Goal: Navigation & Orientation: Find specific page/section

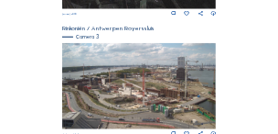
scroll to position [494, 0]
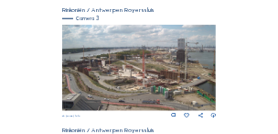
click at [165, 75] on img at bounding box center [139, 68] width 154 height 87
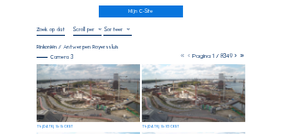
scroll to position [55, 0]
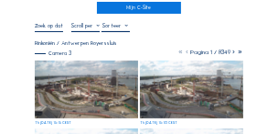
click at [123, 77] on img at bounding box center [86, 89] width 103 height 59
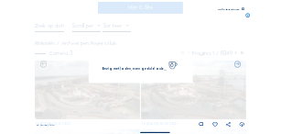
click at [123, 77] on div "Bezig met laden, even geduld aub..." at bounding box center [141, 71] width 104 height 25
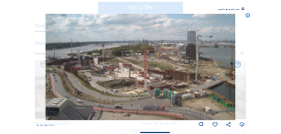
click at [244, 8] on icon at bounding box center [243, 9] width 3 height 3
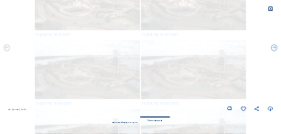
scroll to position [0, 0]
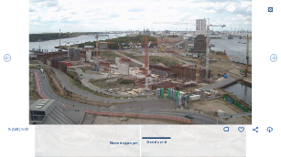
click at [271, 10] on icon at bounding box center [270, 10] width 6 height 6
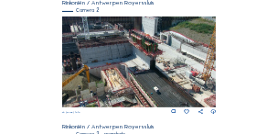
scroll to position [128, 0]
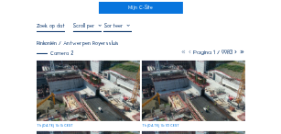
scroll to position [73, 0]
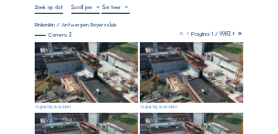
click at [99, 53] on img at bounding box center [86, 72] width 103 height 60
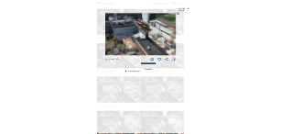
scroll to position [69, 0]
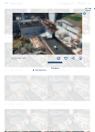
click at [36, 35] on img at bounding box center [48, 33] width 70 height 41
